Goal: Find specific page/section: Find specific page/section

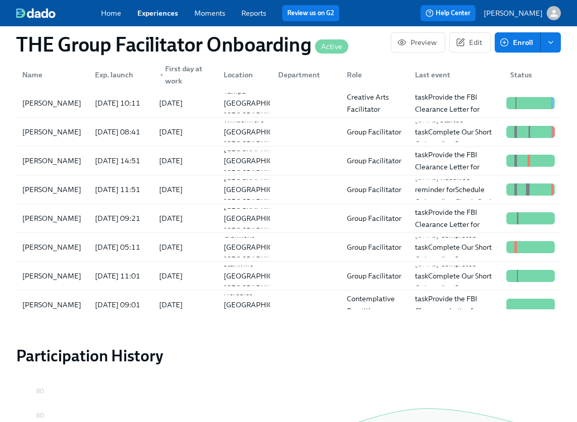
scroll to position [400, 0]
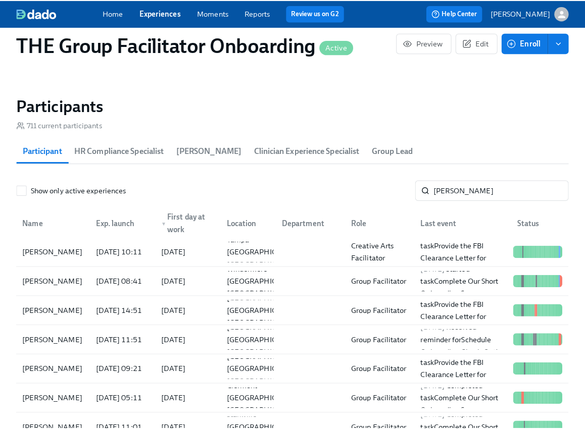
scroll to position [854, 0]
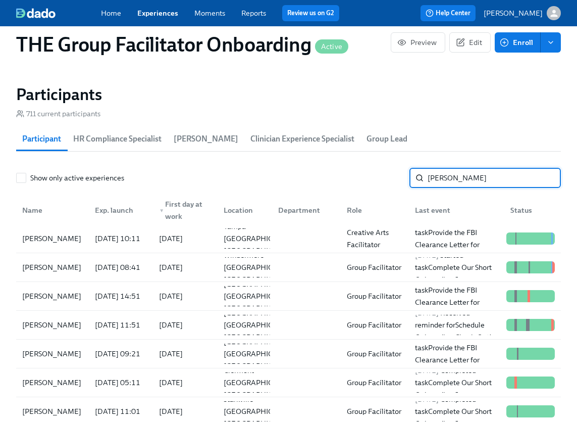
click at [501, 176] on input "[PERSON_NAME]" at bounding box center [494, 178] width 133 height 20
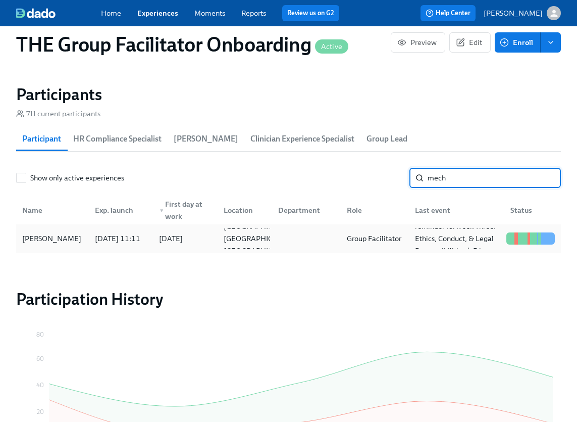
click at [83, 233] on div "[PERSON_NAME]" at bounding box center [52, 238] width 69 height 20
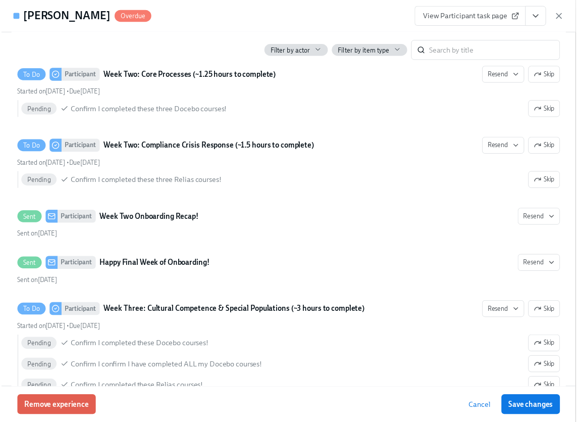
scroll to position [1473, 0]
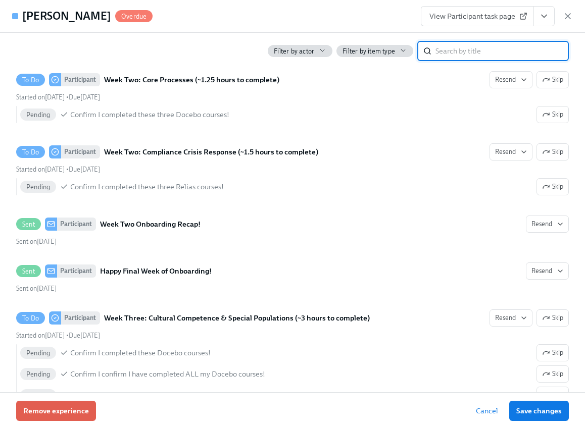
click at [480, 47] on input "search" at bounding box center [502, 51] width 133 height 20
click at [565, 12] on icon "button" at bounding box center [568, 16] width 10 height 10
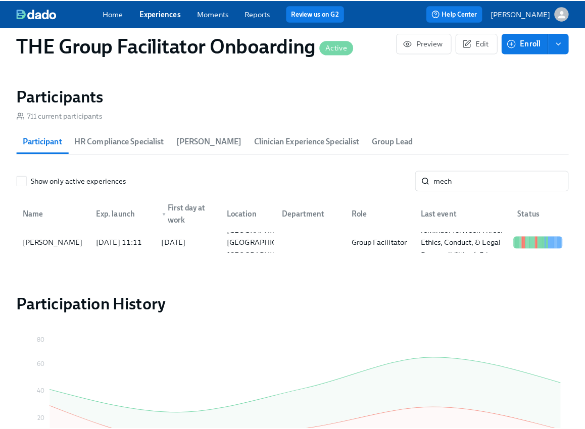
scroll to position [0, 15085]
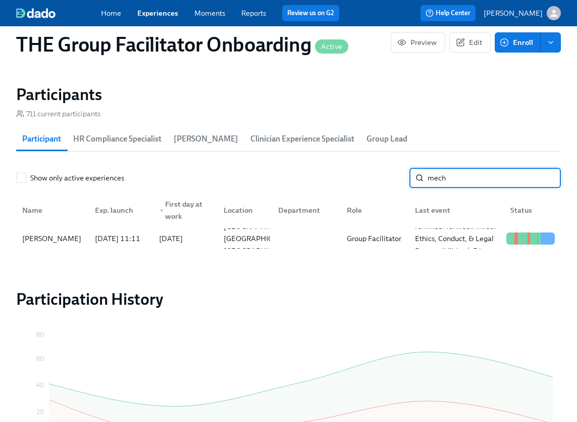
click at [490, 179] on input "mech" at bounding box center [494, 178] width 133 height 20
type input "niet"
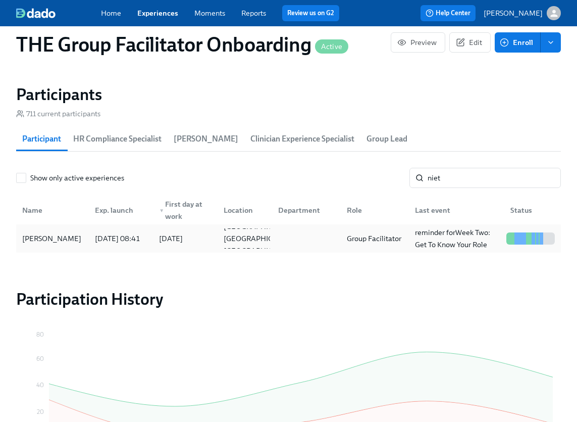
click at [65, 237] on div "[PERSON_NAME]" at bounding box center [51, 238] width 67 height 12
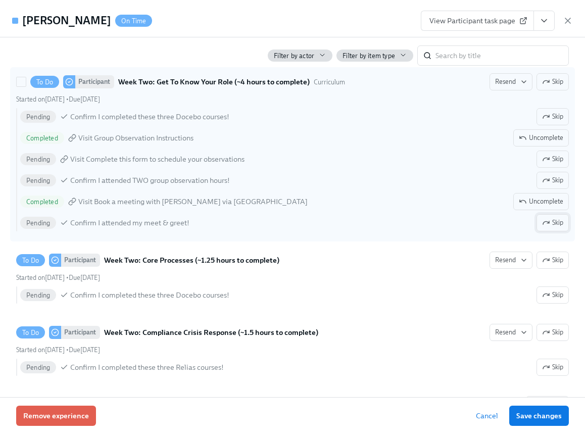
scroll to position [1682, 0]
